Goal: Task Accomplishment & Management: Use online tool/utility

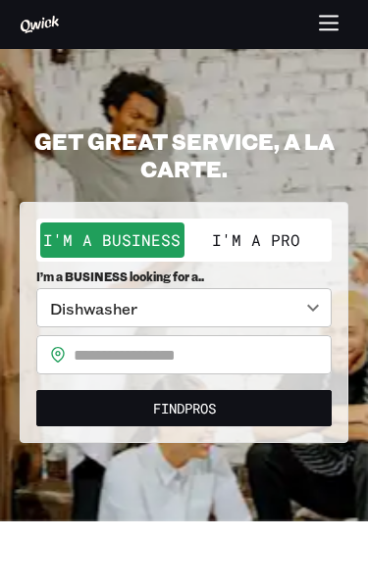
click at [277, 236] on button "I'm a Pro" at bounding box center [256, 240] width 144 height 35
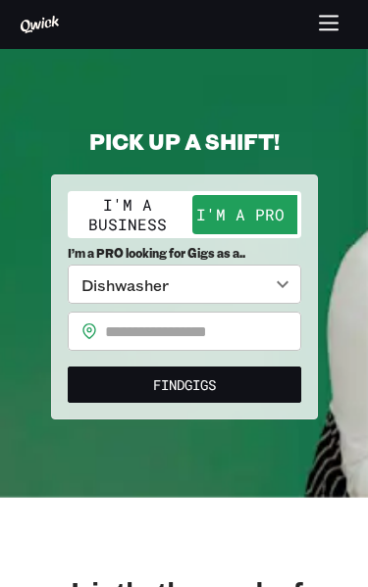
click at [278, 388] on button "Find Gigs" at bounding box center [184, 385] width 233 height 36
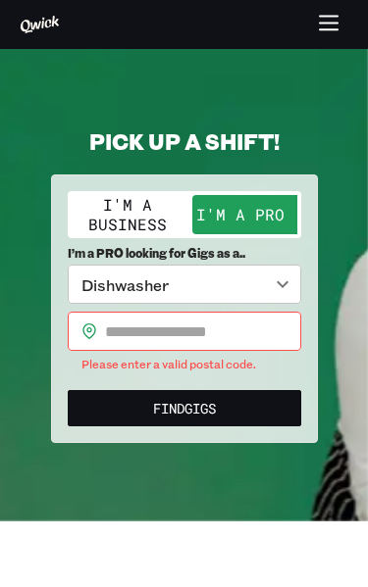
click at [269, 330] on input "text" at bounding box center [203, 331] width 196 height 39
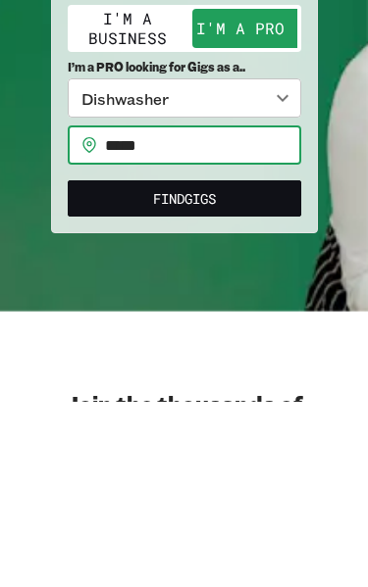
type input "*****"
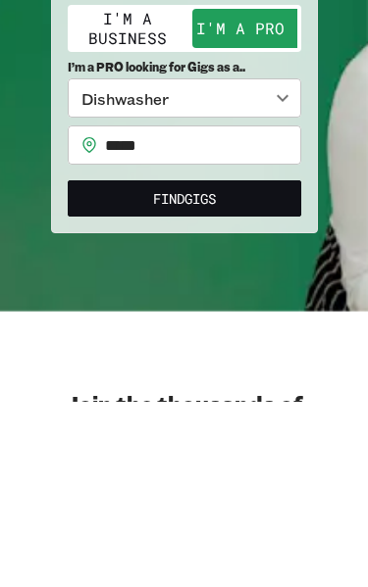
scroll to position [186, 0]
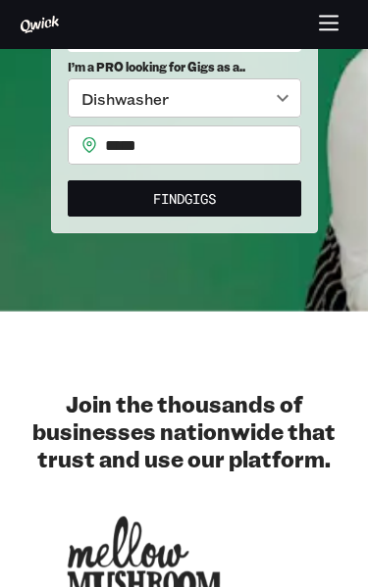
click at [277, 197] on button "Find Gigs" at bounding box center [184, 198] width 233 height 36
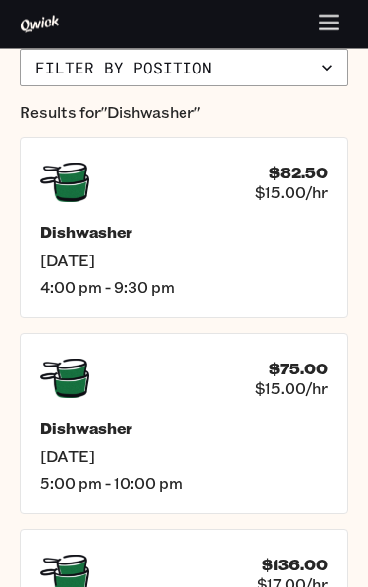
scroll to position [484, 0]
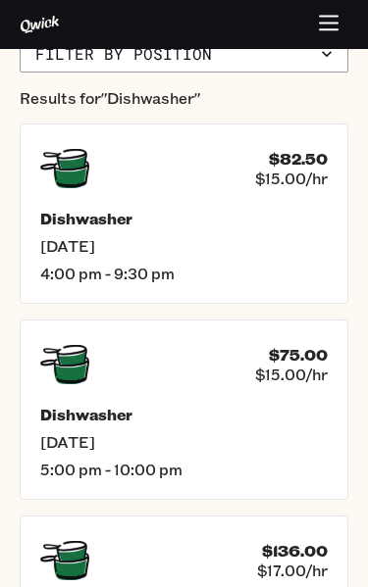
click at [226, 457] on div "Dishwasher [DATE] 5:00 pm - 10:00 pm" at bounding box center [183, 442] width 287 height 75
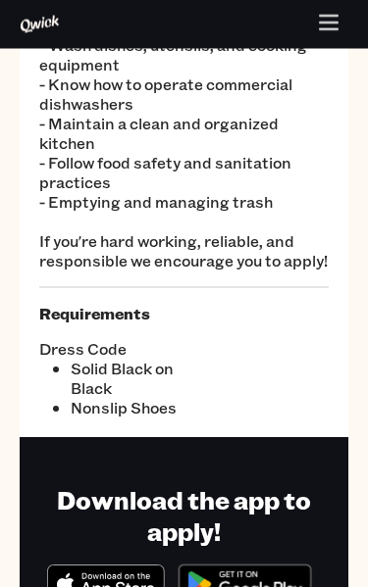
scroll to position [314, 0]
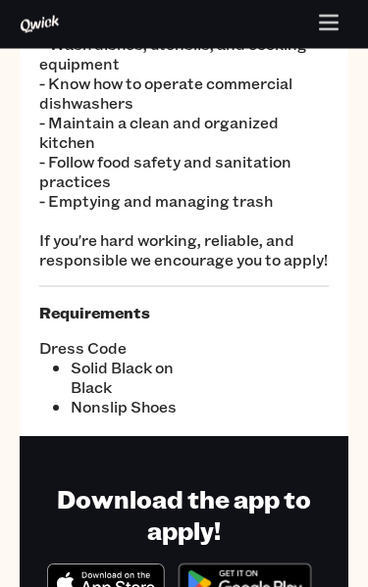
click at [285, 420] on div "Dishwasher $75.00 $15.00/hr [DATE] 5:00 pm - 10:00 pm Gig Details We're seeking…" at bounding box center [184, 105] width 328 height 663
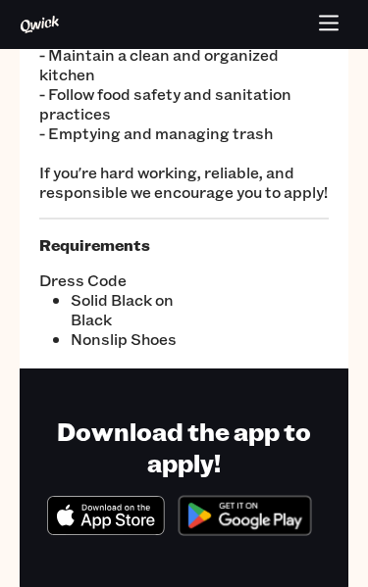
scroll to position [379, 0]
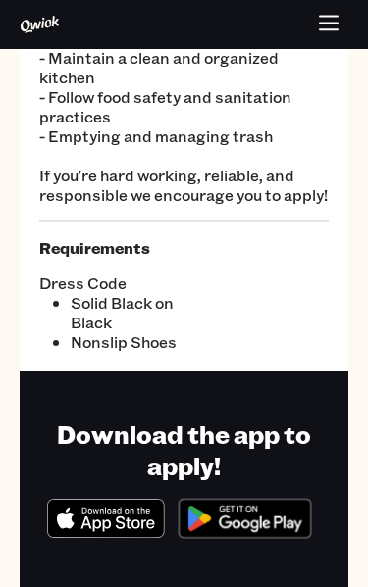
click at [121, 510] on icon "Download on the App Store" at bounding box center [116, 510] width 68 height 6
